Goal: Information Seeking & Learning: Learn about a topic

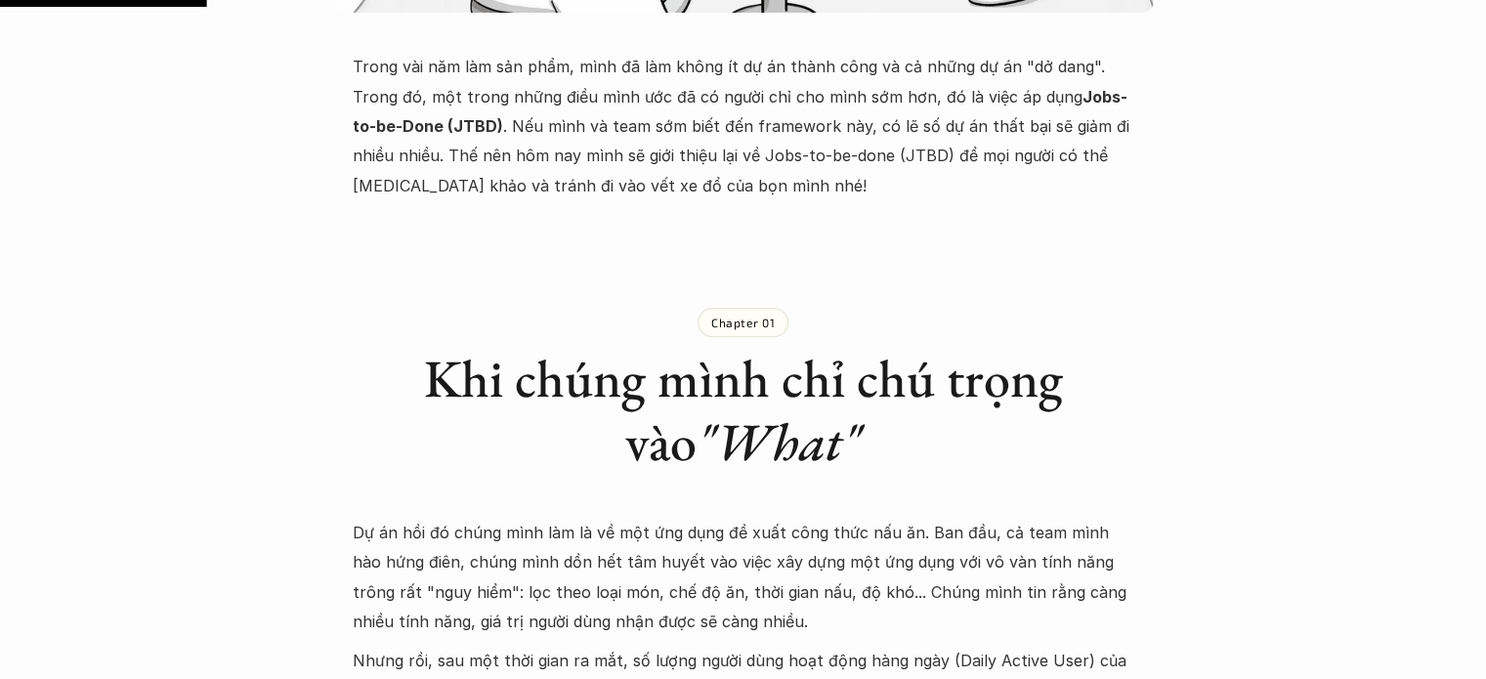
scroll to position [911, 0]
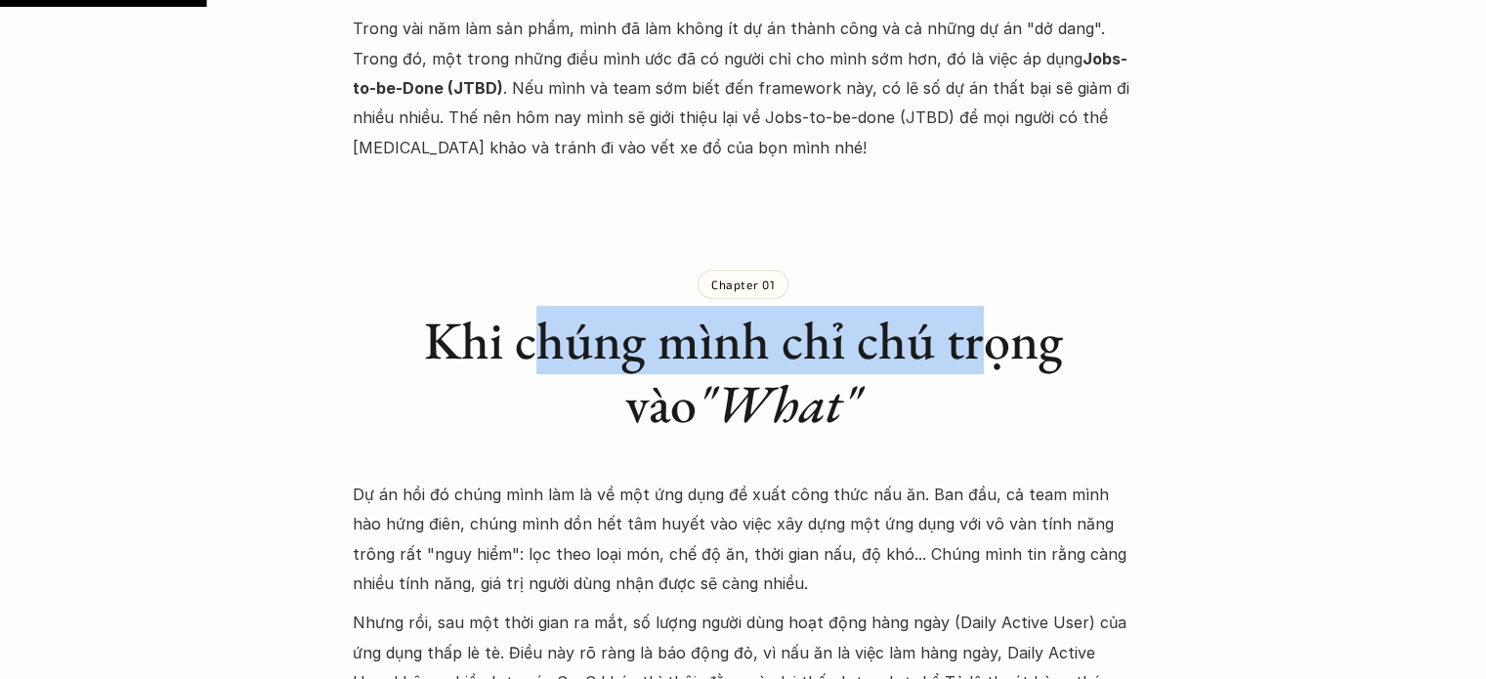
drag, startPoint x: 528, startPoint y: 354, endPoint x: 948, endPoint y: 368, distance: 420.3
click at [948, 368] on h1 "Khi chúng mình chỉ chú trọng vào "What"" at bounding box center [744, 372] width 782 height 127
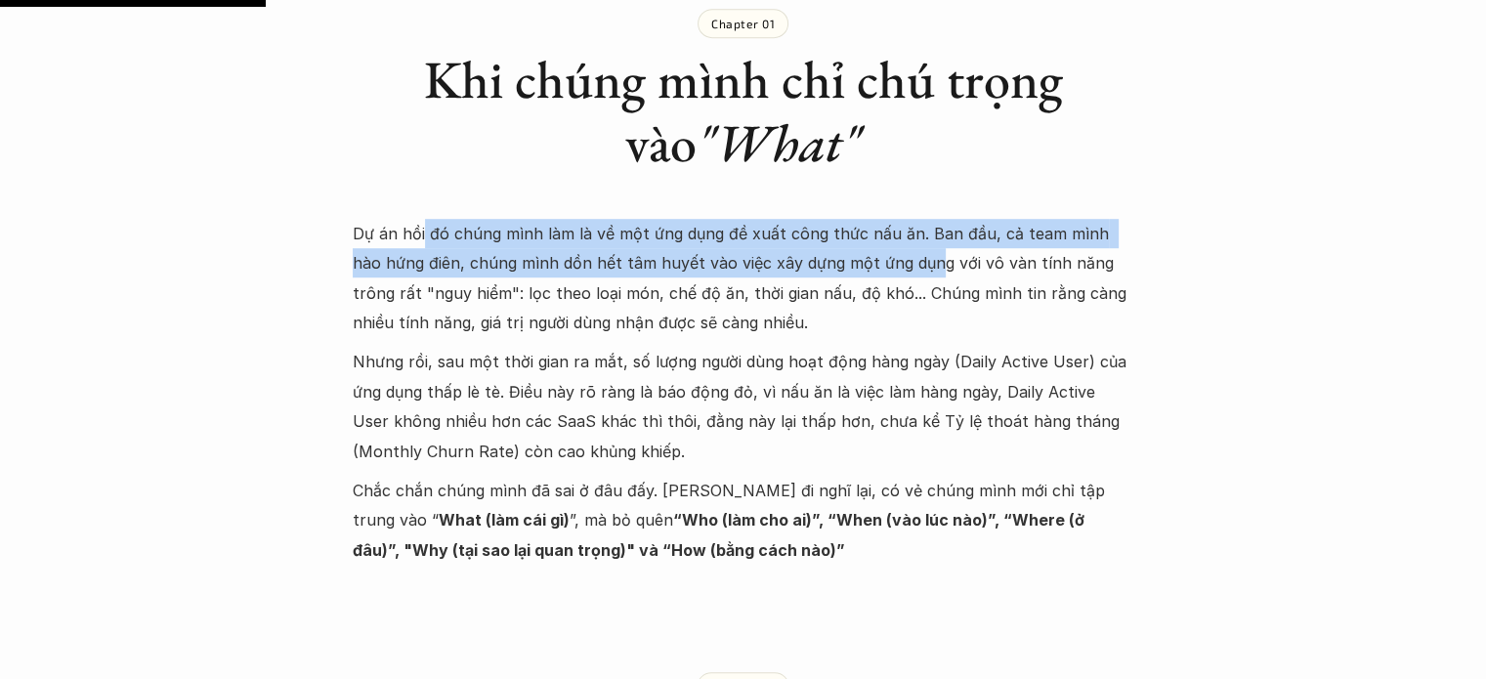
drag, startPoint x: 420, startPoint y: 239, endPoint x: 901, endPoint y: 257, distance: 481.0
click at [901, 257] on p "Dự án hồi đó chúng mình làm là về một ứng dụng đề xuất công thức nấu ăn. Ban đầ…" at bounding box center [744, 278] width 782 height 119
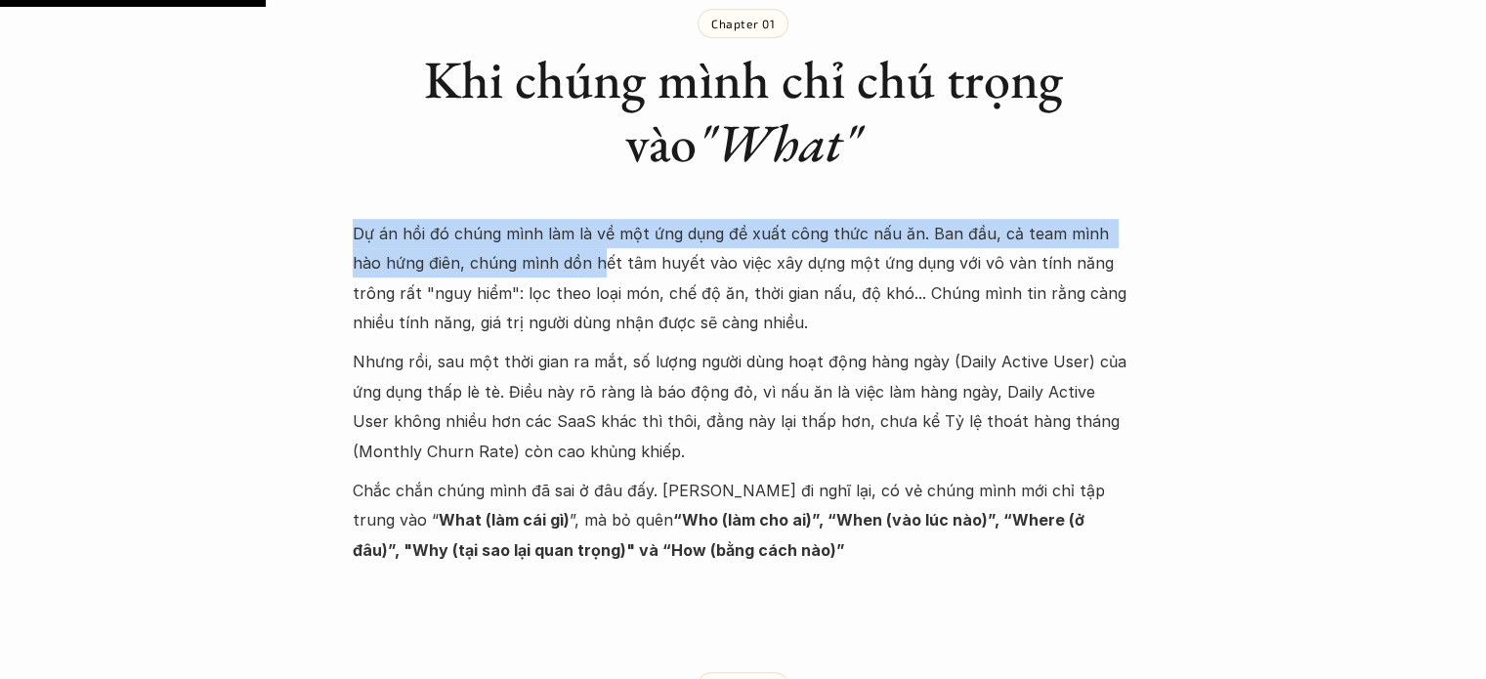
drag, startPoint x: 335, startPoint y: 233, endPoint x: 571, endPoint y: 257, distance: 236.7
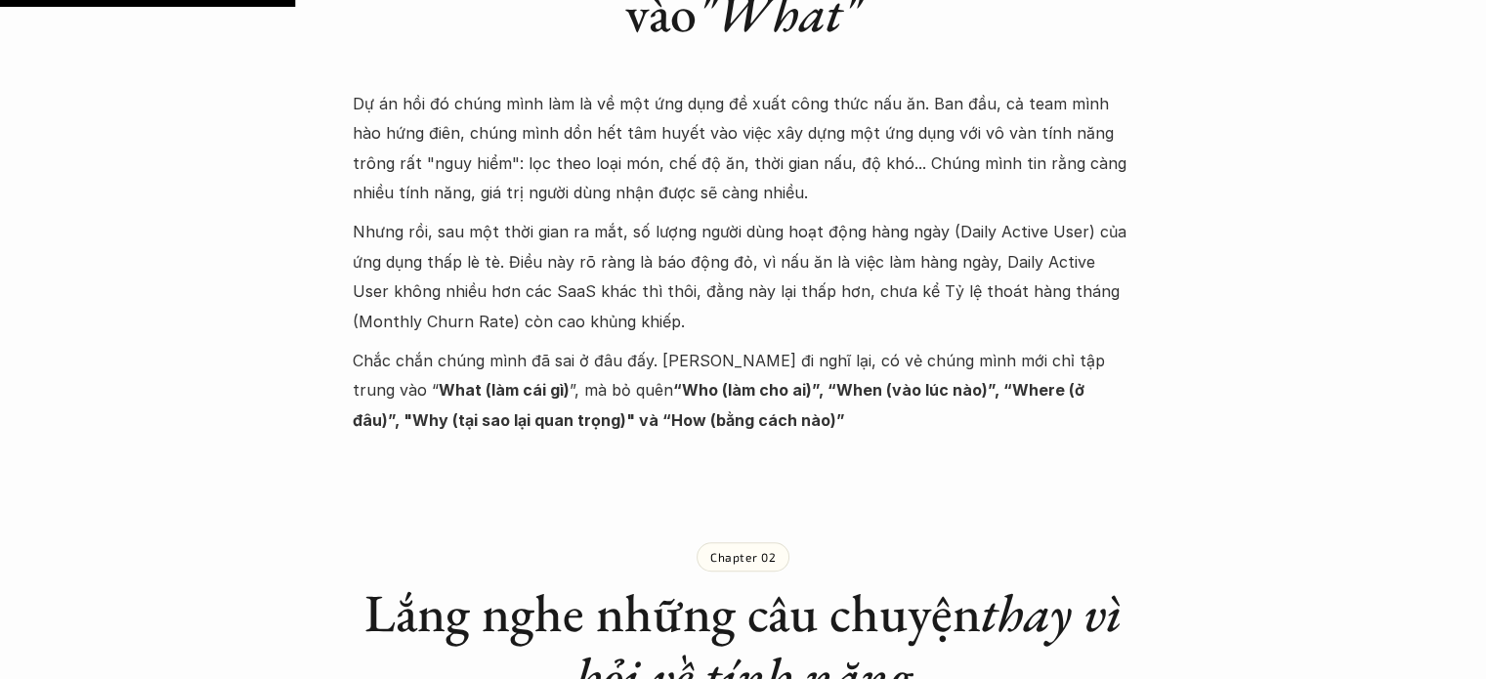
click at [542, 273] on p "Nhưng rồi, sau một thời gian ra mắt, số lượng người dùng hoạt động hàng ngày (D…" at bounding box center [744, 276] width 782 height 119
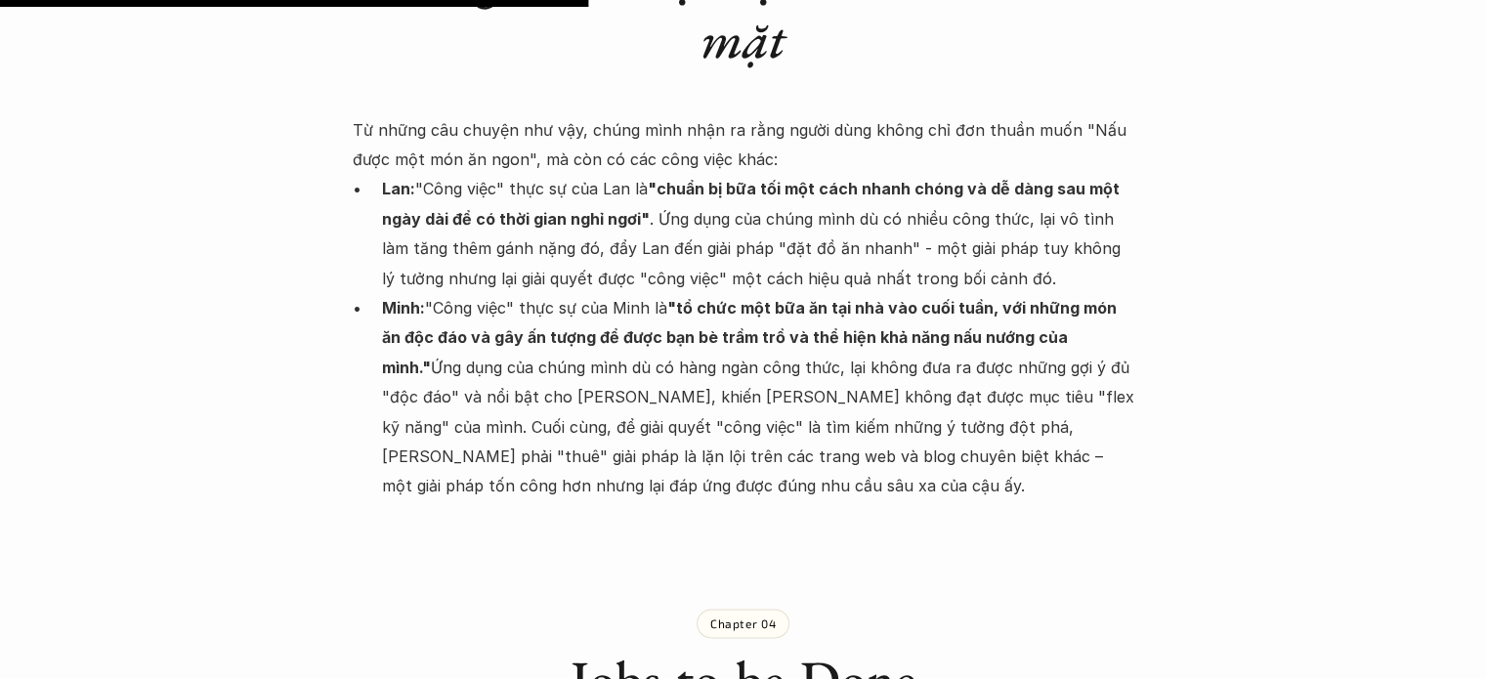
scroll to position [2735, 0]
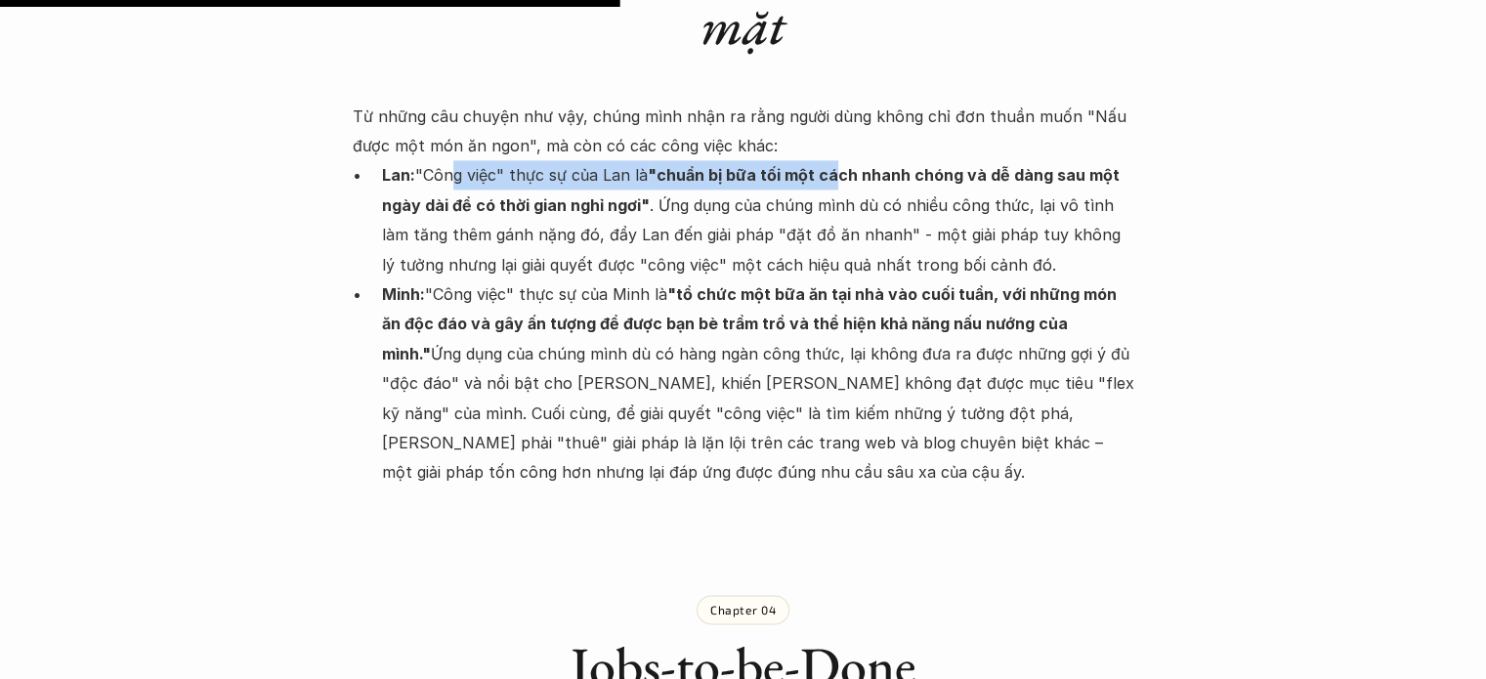
drag, startPoint x: 448, startPoint y: 111, endPoint x: 832, endPoint y: 106, distance: 384.0
click at [832, 160] on p "Lan: "Công việc" thực sự của Lan là "chuẩn bị bữa tối một cách nhanh chóng và d…" at bounding box center [758, 219] width 752 height 119
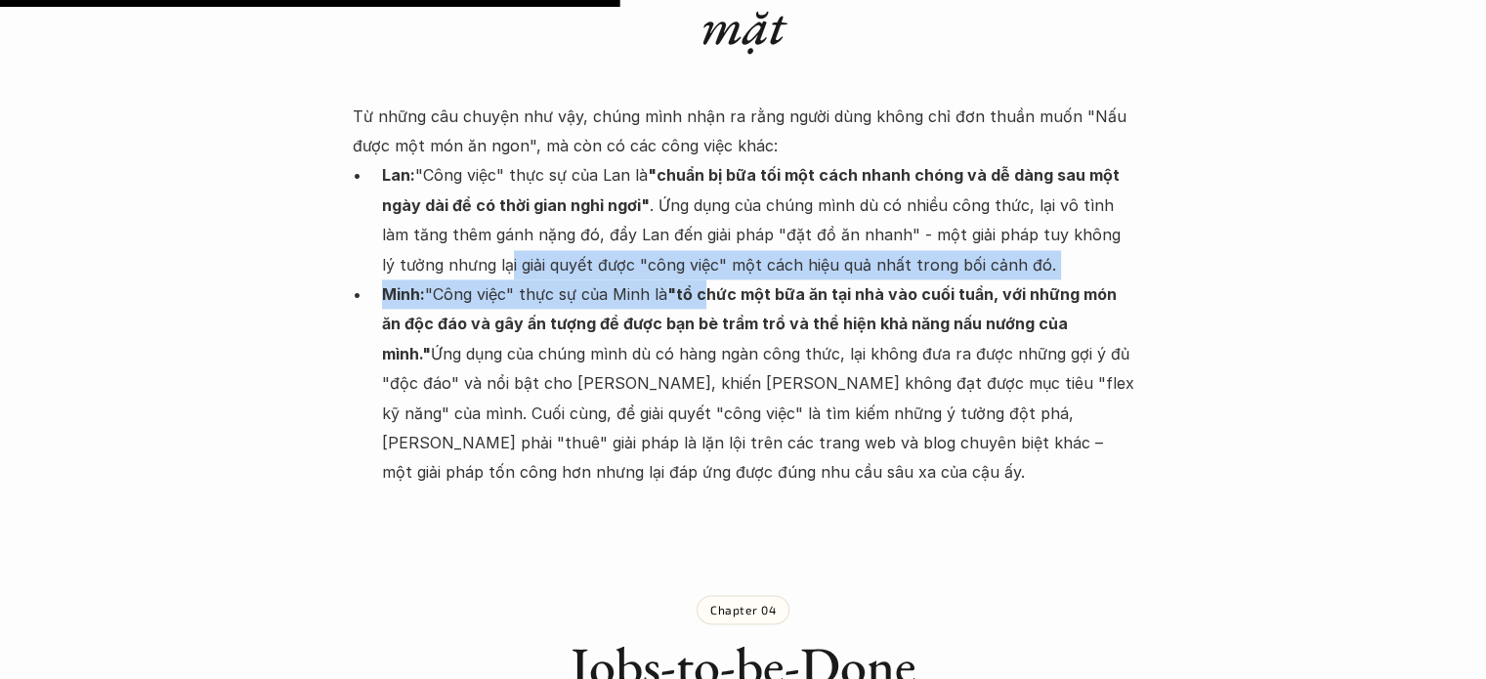
drag, startPoint x: 444, startPoint y: 214, endPoint x: 727, endPoint y: 226, distance: 283.6
click at [708, 226] on ul "Lan: "Công việc" thực sự của Lan là "chuẩn bị bữa tối một cách nhanh chóng và d…" at bounding box center [744, 323] width 782 height 326
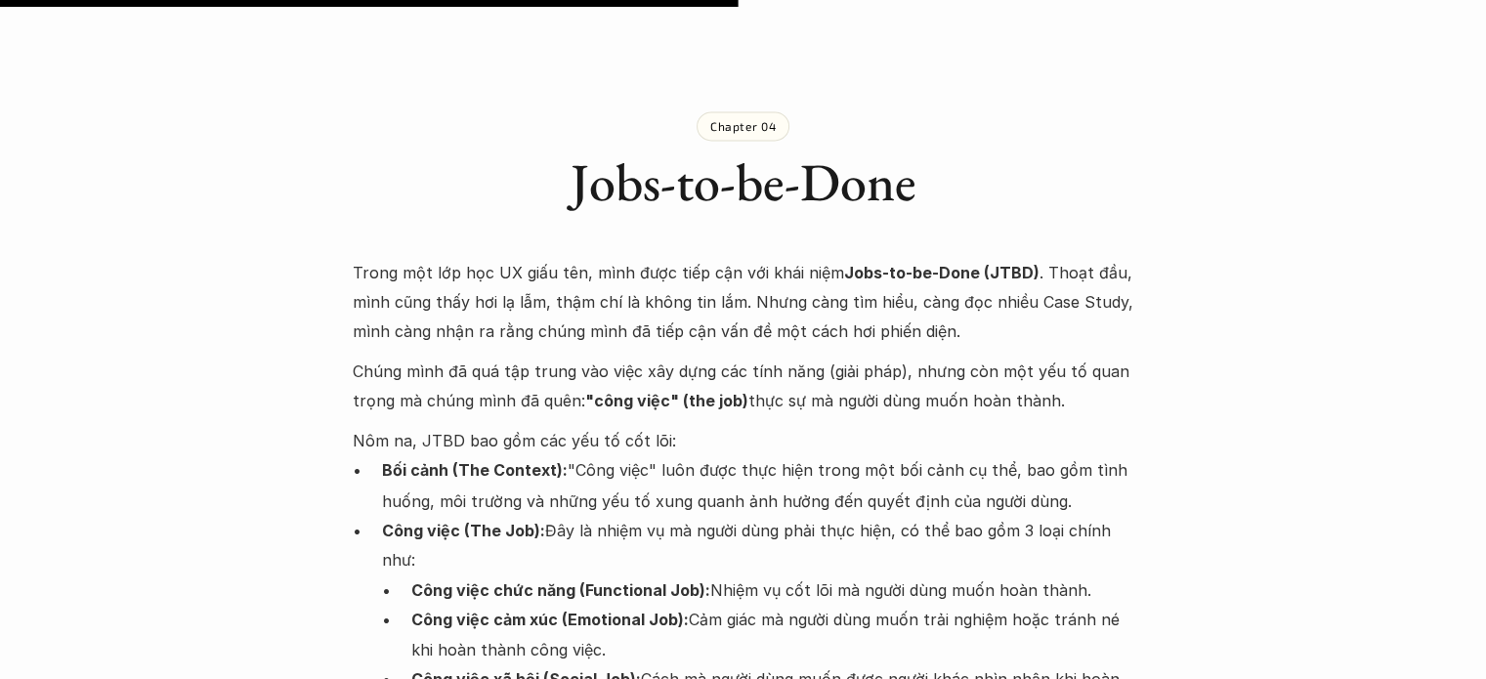
scroll to position [3256, 0]
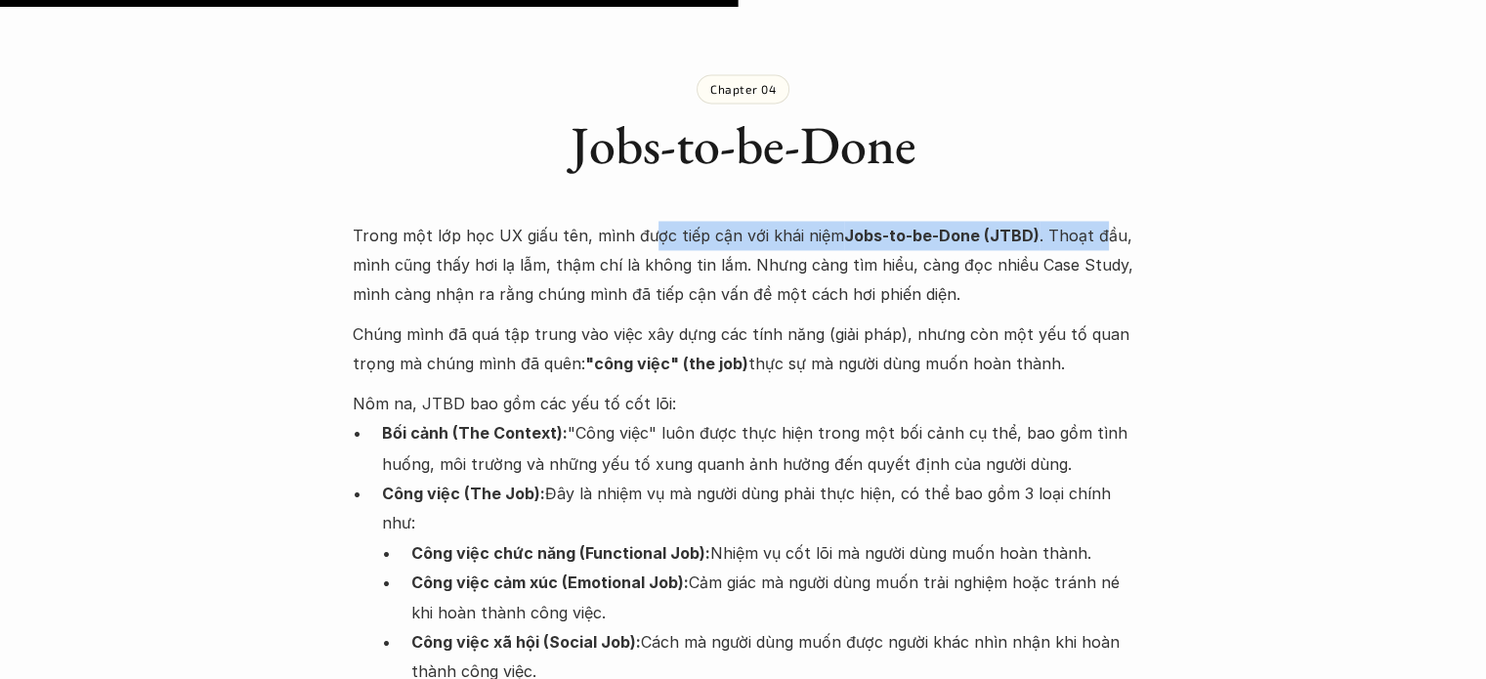
drag, startPoint x: 644, startPoint y: 186, endPoint x: 1088, endPoint y: 175, distance: 444.6
click at [1088, 221] on p "Trong một lớp học UX giấu tên, mình được tiếp cận với khái niệm Jobs-to-be-Done…" at bounding box center [744, 265] width 782 height 89
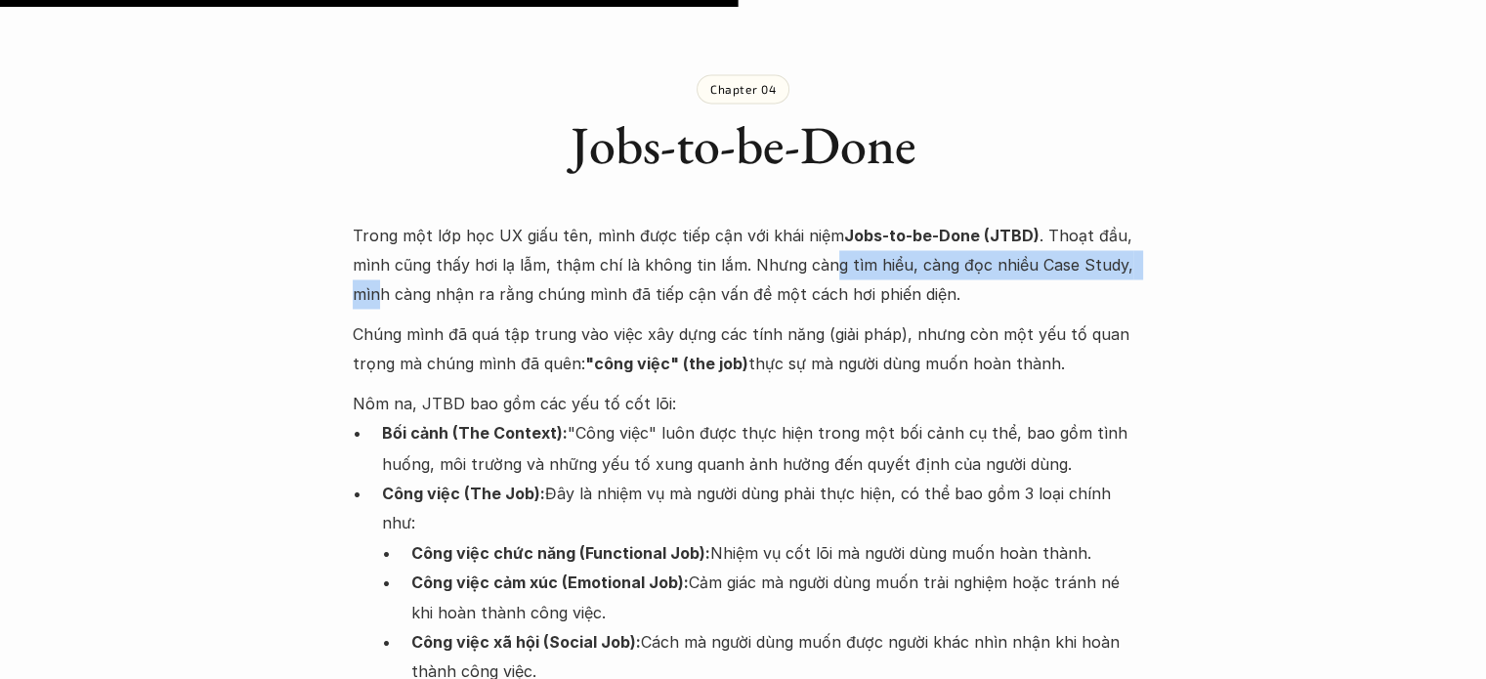
drag, startPoint x: 379, startPoint y: 222, endPoint x: 829, endPoint y: 206, distance: 450.6
click at [829, 221] on p "Trong một lớp học UX giấu tên, mình được tiếp cận với khái niệm Jobs-to-be-Done…" at bounding box center [744, 265] width 782 height 89
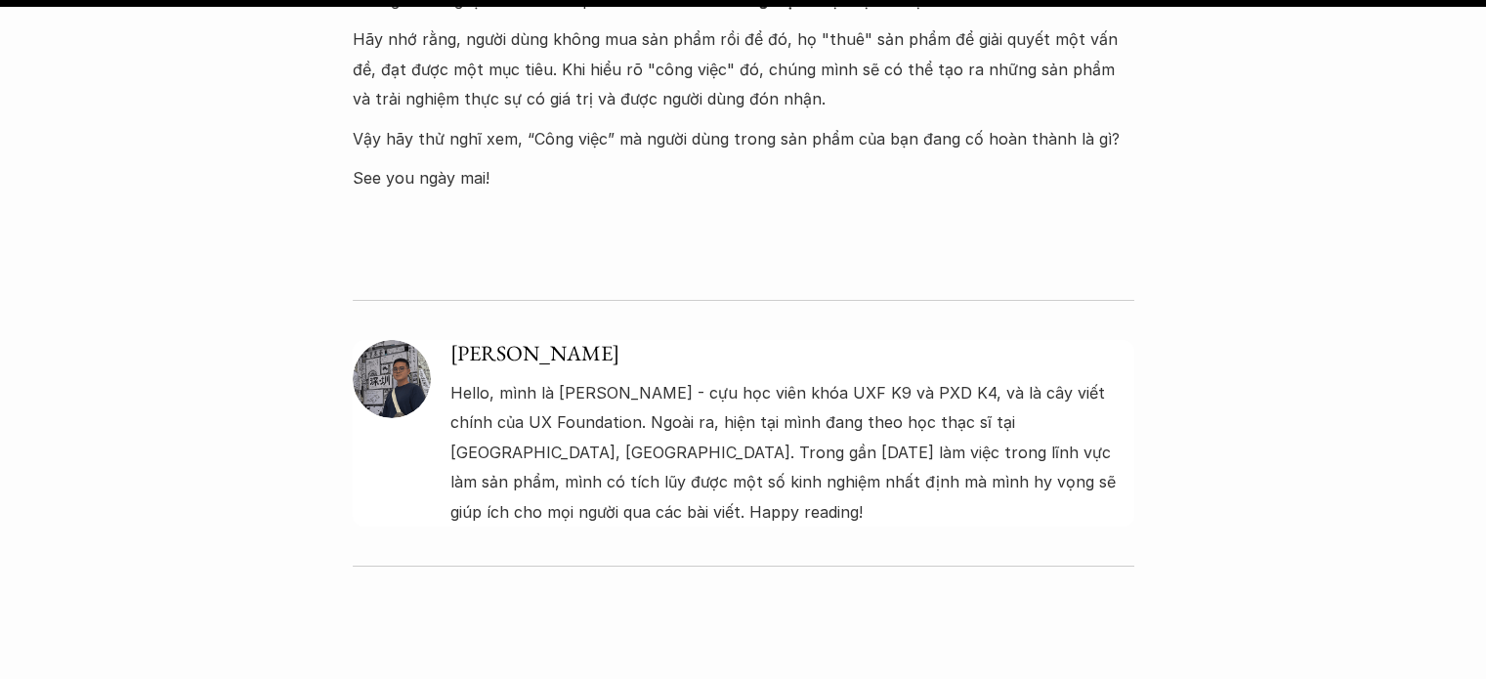
scroll to position [6773, 0]
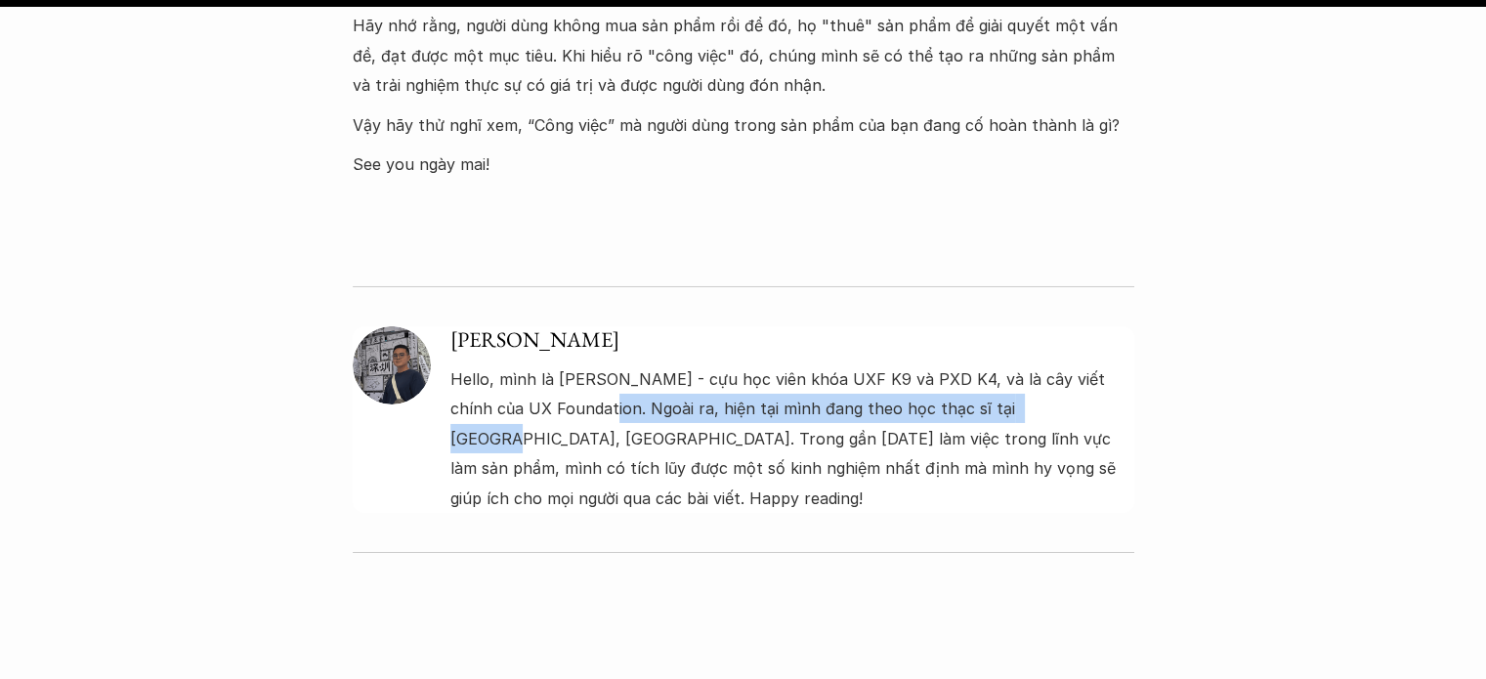
drag, startPoint x: 571, startPoint y: 319, endPoint x: 1020, endPoint y: 331, distance: 449.5
click at [1020, 364] on p "Hello, mình là [PERSON_NAME] - cựu học viên khóa UXF K9 và PXD K4, và là cây vi…" at bounding box center [792, 438] width 684 height 148
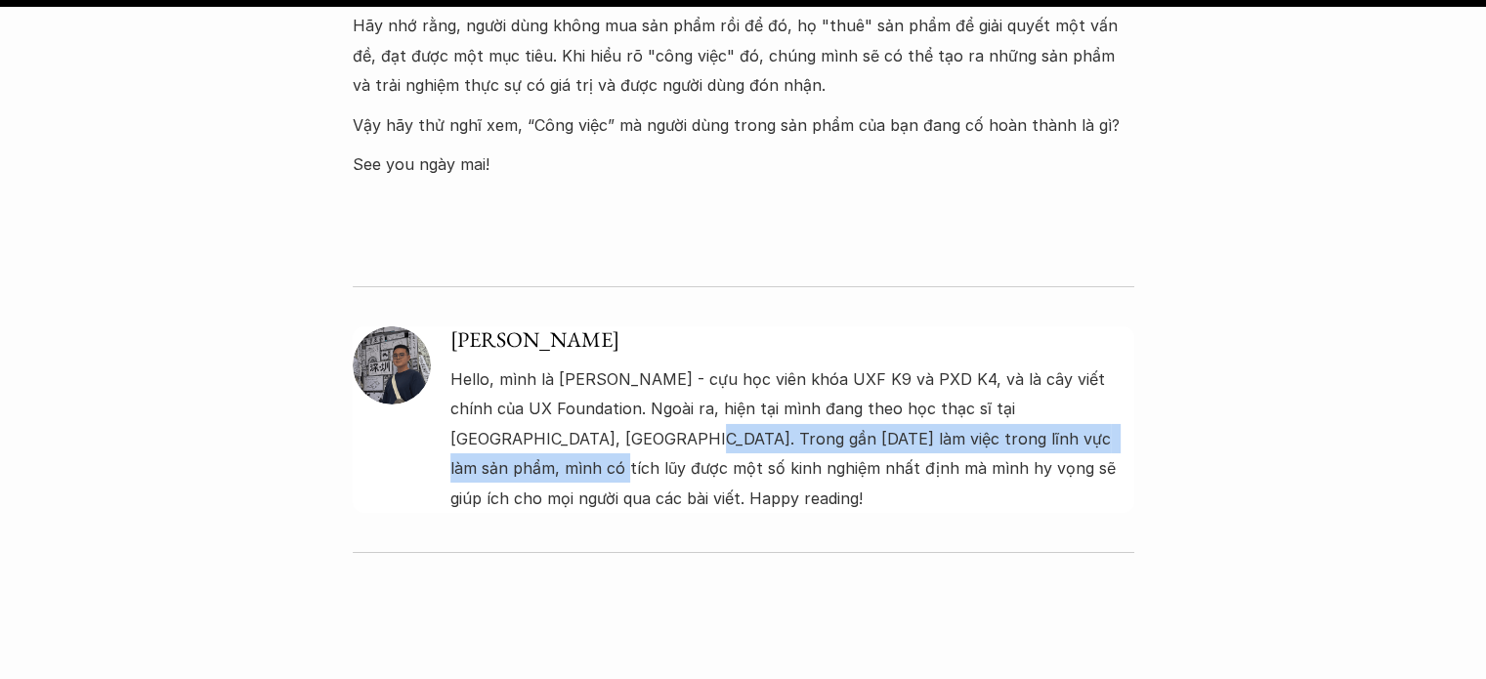
drag, startPoint x: 537, startPoint y: 336, endPoint x: 1082, endPoint y: 346, distance: 545.2
click at [1082, 364] on p "Hello, mình là [PERSON_NAME] - cựu học viên khóa UXF K9 và PXD K4, và là cây vi…" at bounding box center [792, 438] width 684 height 148
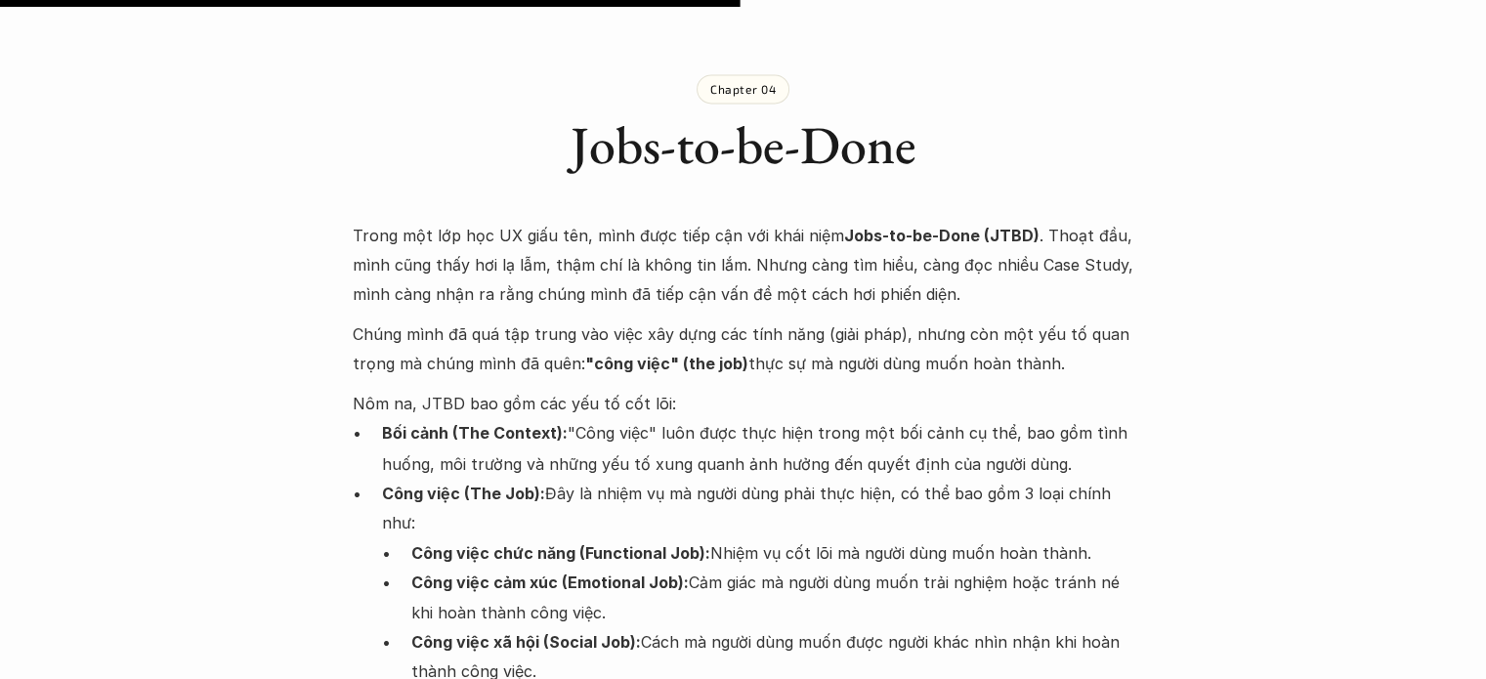
scroll to position [3386, 0]
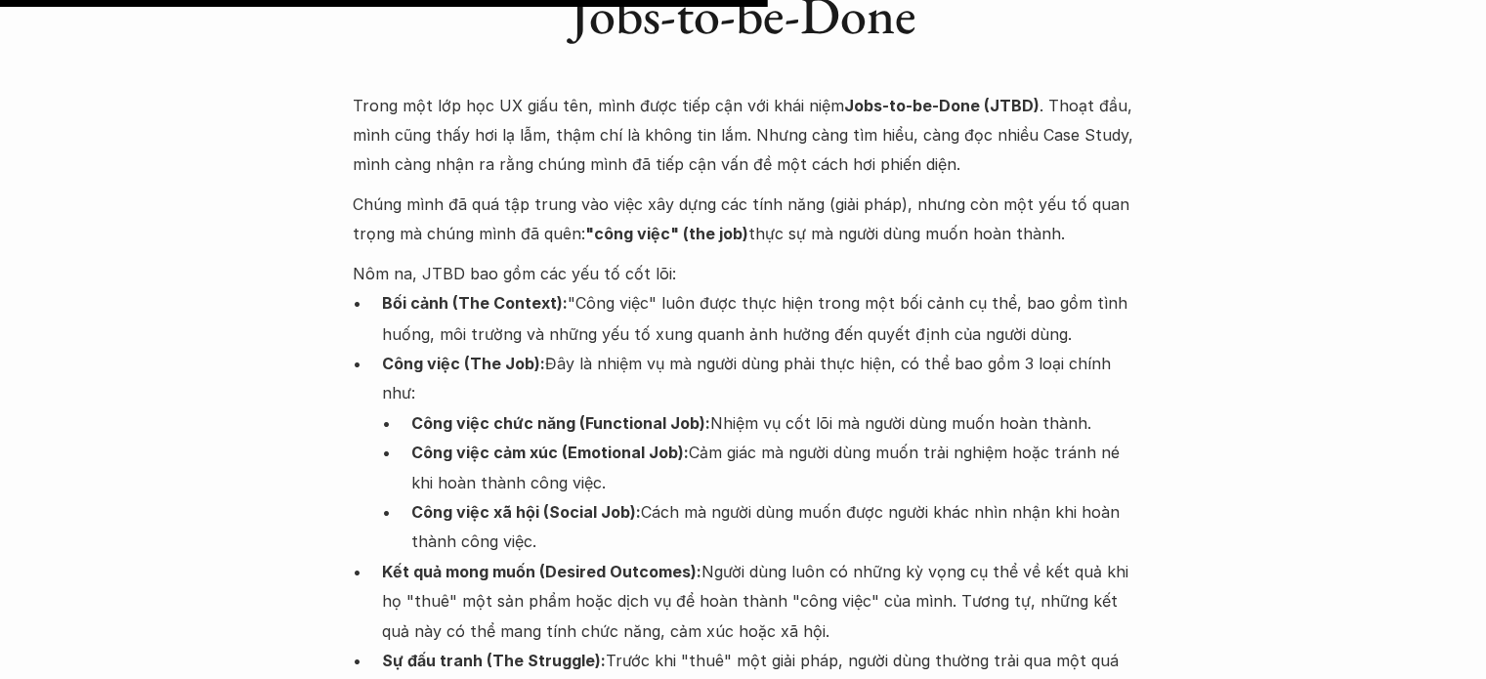
drag, startPoint x: 360, startPoint y: 300, endPoint x: 521, endPoint y: 328, distance: 162.7
click at [521, 322] on ul "Bối cảnh (The Context): "Công việc" luôn được thực hiện trong một bối cảnh cụ t…" at bounding box center [744, 510] width 782 height 445
drag, startPoint x: 301, startPoint y: 355, endPoint x: 441, endPoint y: 366, distance: 140.2
click at [441, 366] on div "Lúa hóa kiến thức Jobs-to-be-done 🕔 [DATE] 🧑‍🎓 Đàm Khánh Trong vài năm làm sản …" at bounding box center [743, 326] width 1486 height 7228
click at [461, 348] on p "Công việc (The Job): Đây là nhiệm vụ mà người dùng phải thực hiện, có thể bao g…" at bounding box center [758, 378] width 752 height 60
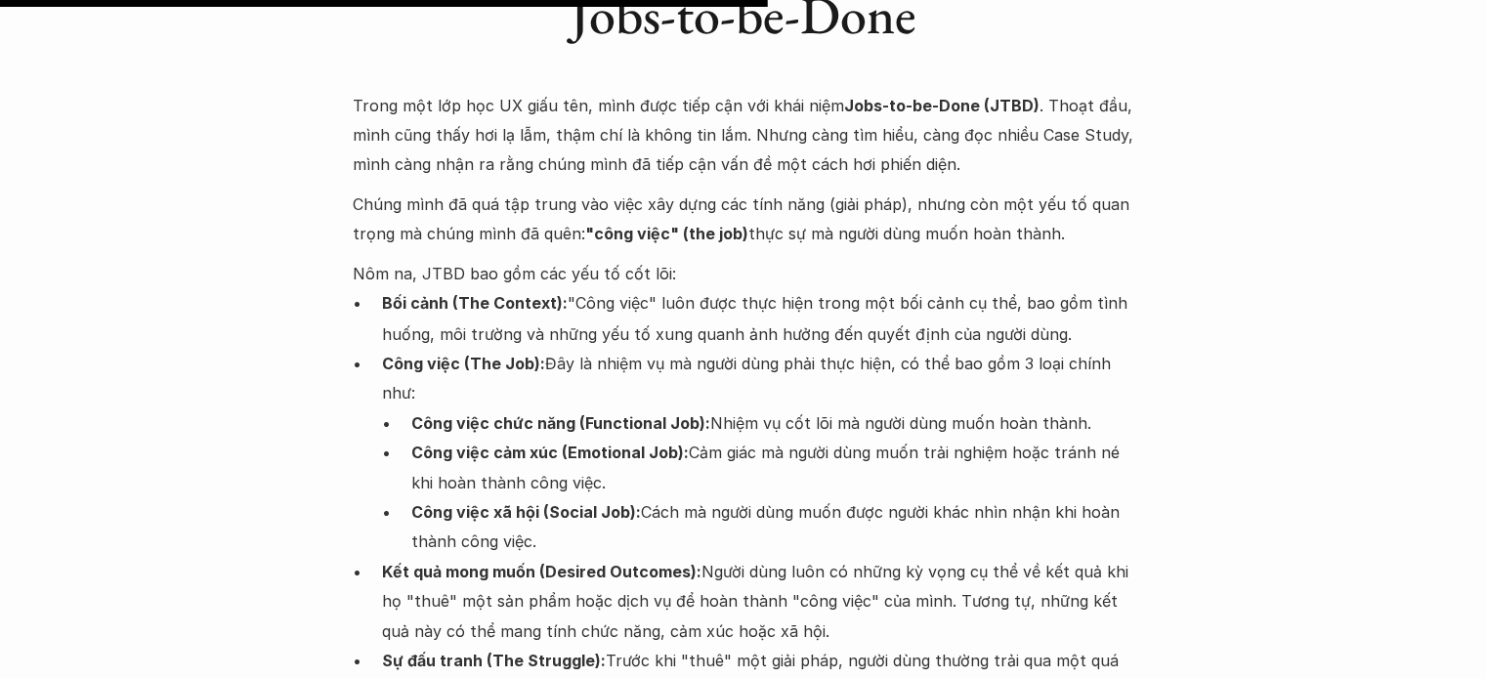
drag, startPoint x: 423, startPoint y: 332, endPoint x: 445, endPoint y: 345, distance: 25.0
click at [445, 348] on p "Công việc (The Job): Đây là nhiệm vụ mà người dùng phải thực hiện, có thể bao g…" at bounding box center [758, 378] width 752 height 60
click at [424, 412] on strong "Công việc chức năng (Functional Job):" at bounding box center [560, 422] width 299 height 20
drag, startPoint x: 418, startPoint y: 364, endPoint x: 666, endPoint y: 477, distance: 272.4
click at [659, 477] on ul "Công việc chức năng (Functional Job): Nhiệm vụ cốt lõi mà người dùng muốn hoàn …" at bounding box center [758, 481] width 752 height 148
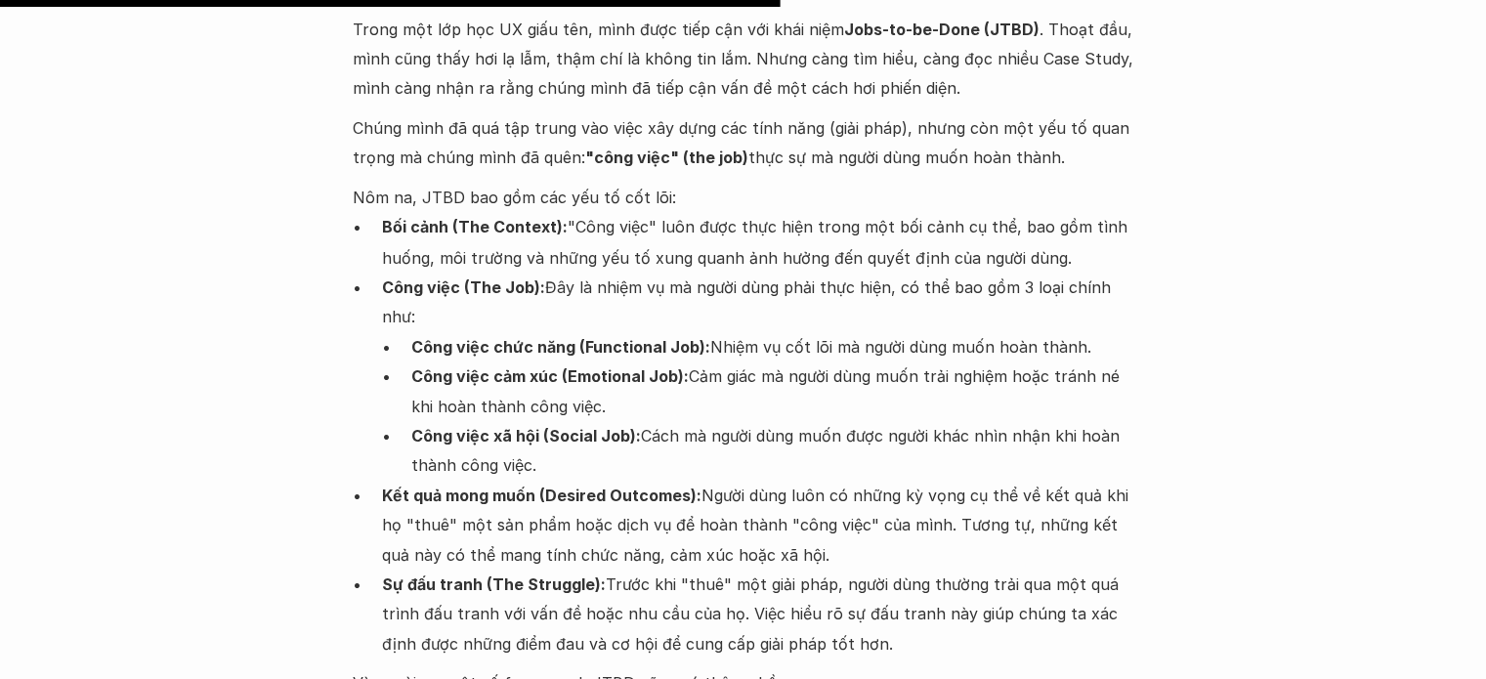
scroll to position [3517, 0]
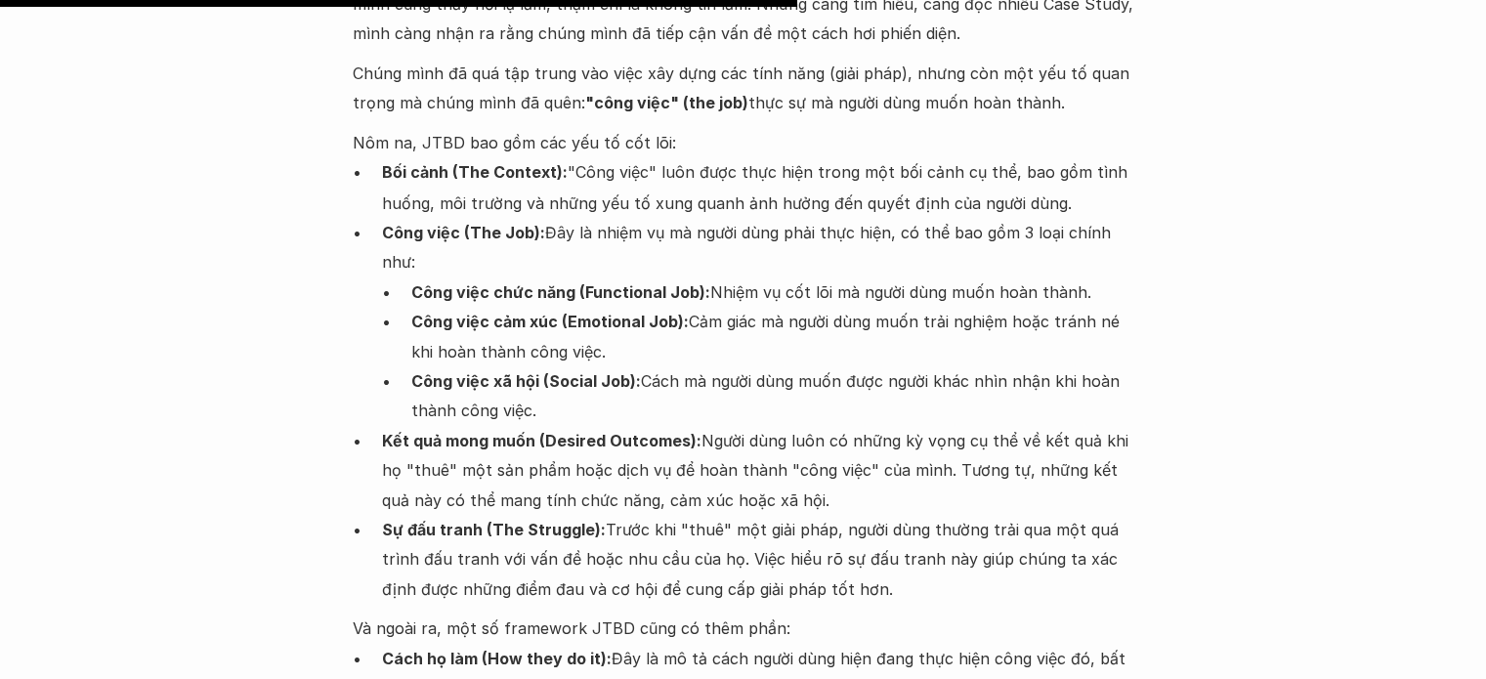
click at [565, 281] on strong "Công việc chức năng (Functional Job):" at bounding box center [560, 291] width 299 height 20
drag, startPoint x: 677, startPoint y: 231, endPoint x: 770, endPoint y: 226, distance: 92.9
click at [679, 281] on strong "Công việc chức năng (Functional Job):" at bounding box center [560, 291] width 299 height 20
click at [791, 276] on p "Công việc chức năng (Functional Job): Nhiệm vụ cốt lõi mà người dùng muốn hoàn …" at bounding box center [772, 290] width 723 height 29
click at [680, 425] on p "Kết quả mong muốn (Desired Outcomes): Người dùng luôn có những kỳ vọng cụ thể v…" at bounding box center [758, 469] width 752 height 89
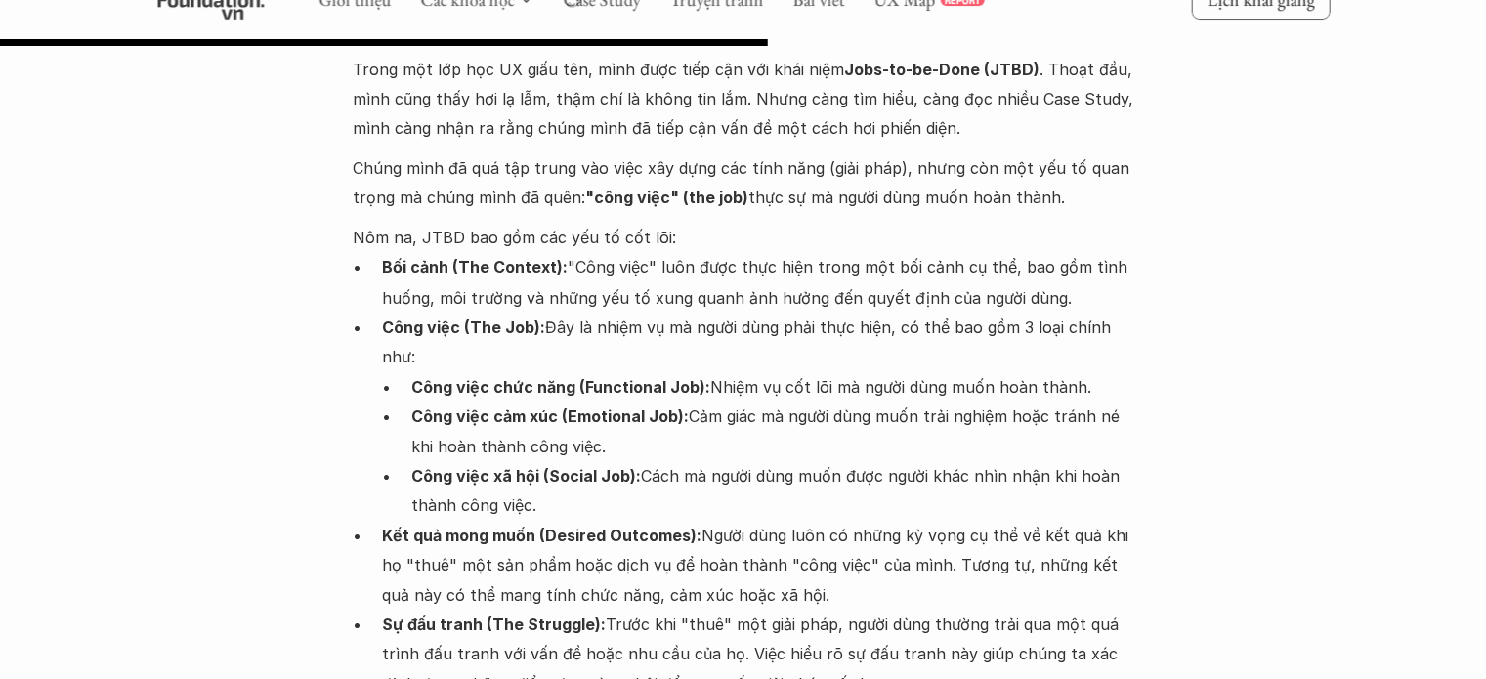
scroll to position [3386, 0]
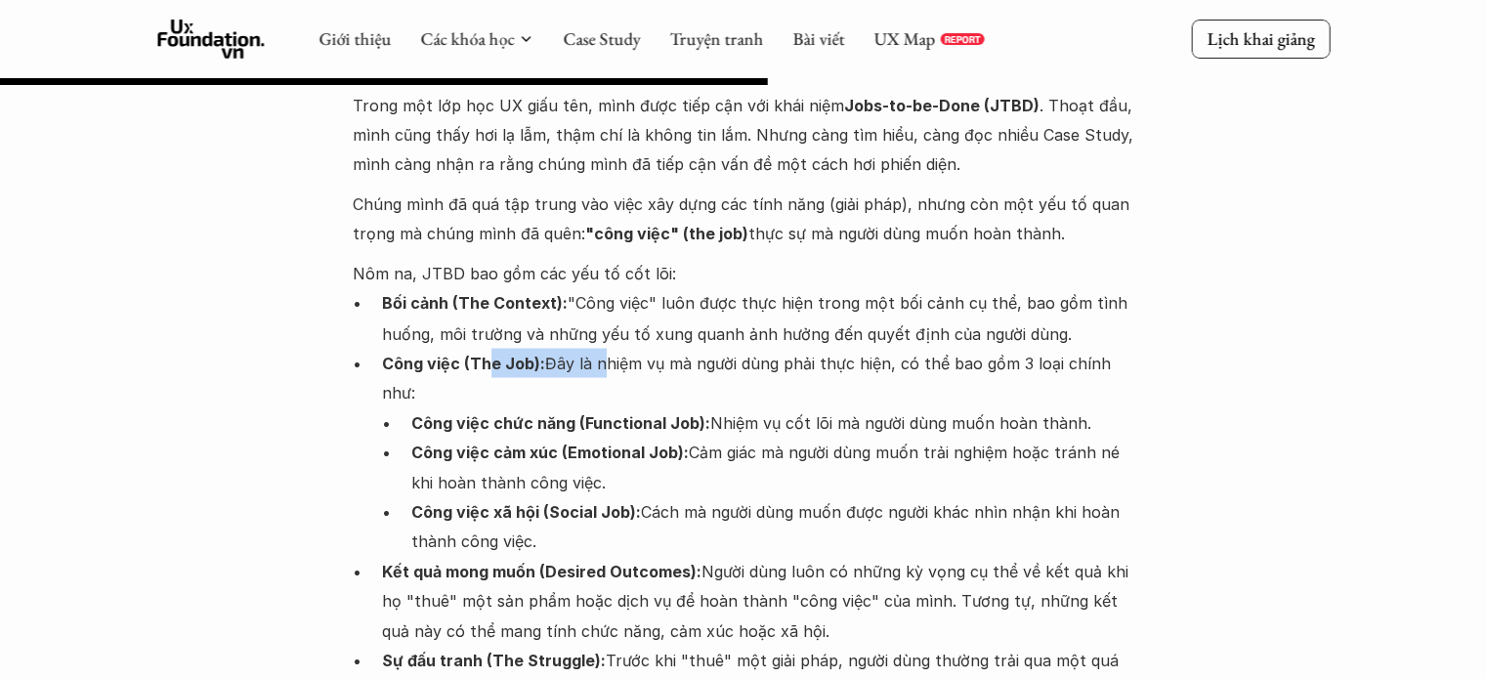
drag, startPoint x: 485, startPoint y: 304, endPoint x: 734, endPoint y: 323, distance: 249.9
click at [595, 348] on p "Công việc (The Job): Đây là nhiệm vụ mà người dùng phải thực hiện, có thể bao g…" at bounding box center [758, 378] width 752 height 60
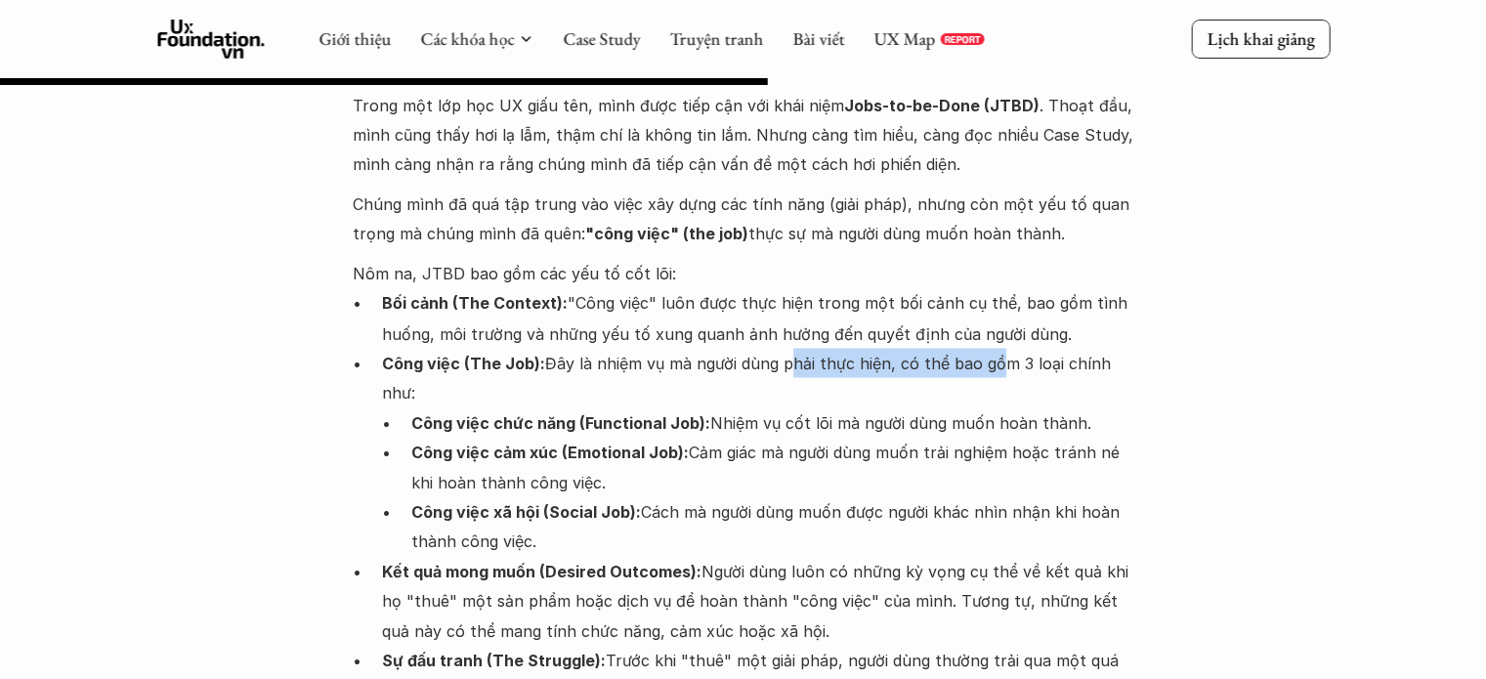
drag, startPoint x: 780, startPoint y: 300, endPoint x: 985, endPoint y: 298, distance: 205.2
click at [985, 348] on p "Công việc (The Job): Đây là nhiệm vụ mà người dùng phải thực hiện, có thể bao g…" at bounding box center [758, 378] width 752 height 60
click at [698, 407] on p "Công việc chức năng (Functional Job): Nhiệm vụ cốt lõi mà người dùng muốn hoàn …" at bounding box center [772, 421] width 723 height 29
drag, startPoint x: 476, startPoint y: 414, endPoint x: 625, endPoint y: 409, distance: 149.5
click at [625, 437] on p "Công việc cảm xúc (Emotional Job): Cảm giác mà người dùng muốn trải nghiệm hoặc…" at bounding box center [772, 467] width 723 height 60
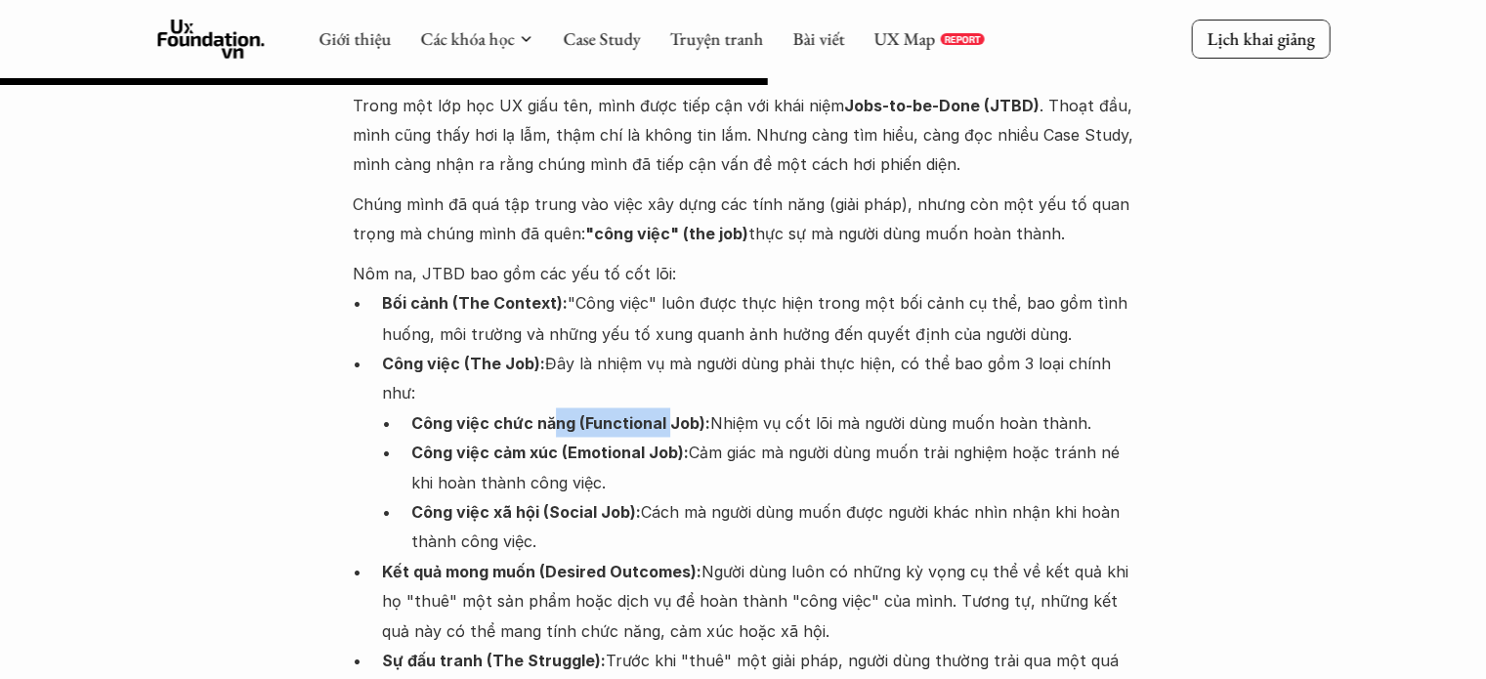
drag, startPoint x: 548, startPoint y: 371, endPoint x: 669, endPoint y: 375, distance: 121.2
click at [669, 407] on p "Công việc chức năng (Functional Job): Nhiệm vụ cốt lõi mà người dùng muốn hoàn …" at bounding box center [772, 421] width 723 height 29
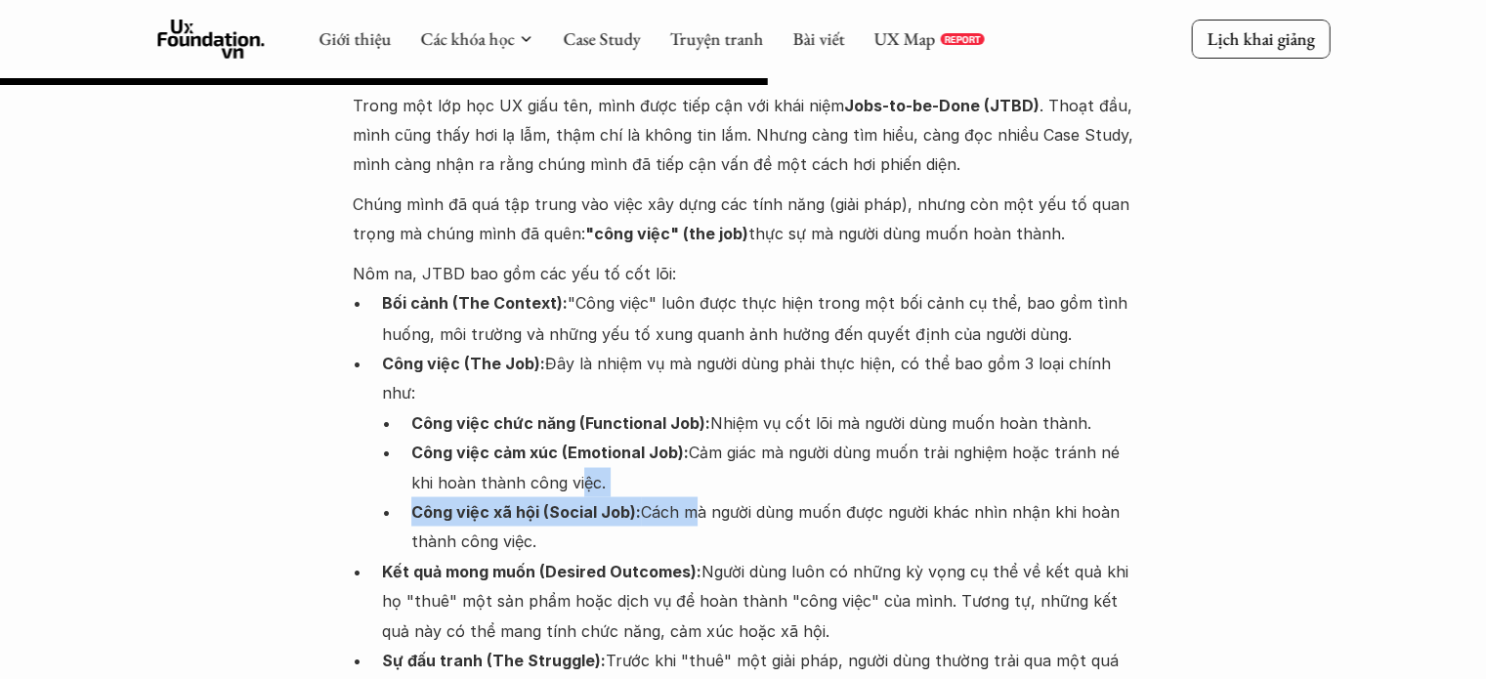
drag, startPoint x: 571, startPoint y: 422, endPoint x: 690, endPoint y: 439, distance: 120.3
click at [690, 439] on ul "Công việc chức năng (Functional Job): Nhiệm vụ cốt lõi mà người dùng muốn hoàn …" at bounding box center [758, 481] width 752 height 148
